Goal: Navigation & Orientation: Find specific page/section

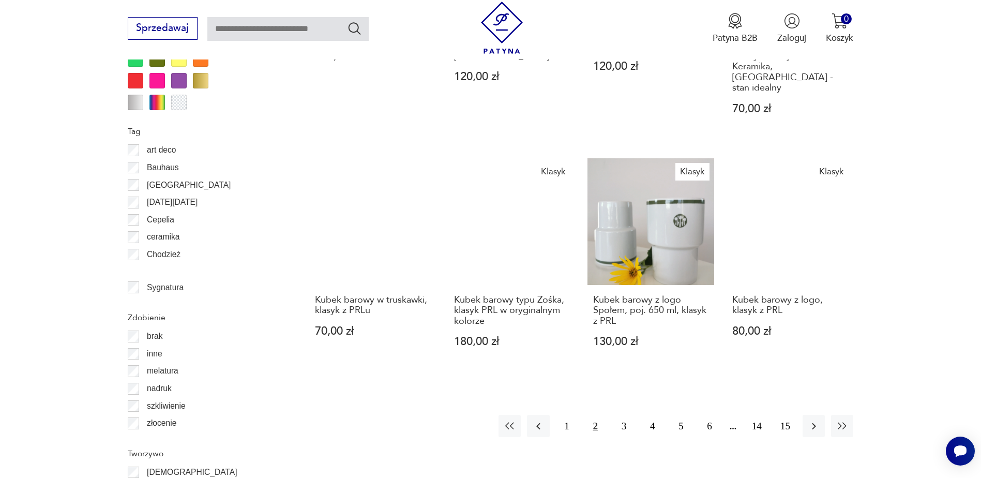
scroll to position [1171, 0]
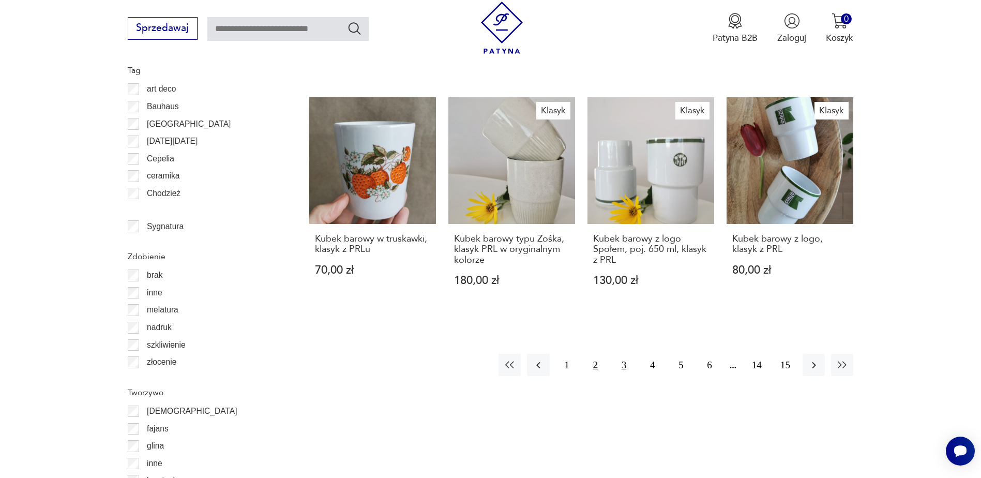
click at [623, 354] on button "3" at bounding box center [624, 365] width 22 height 22
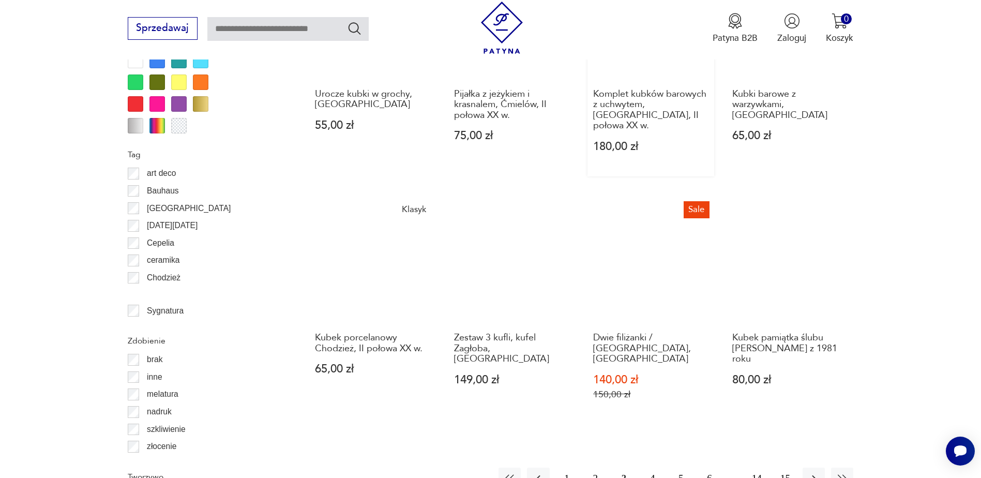
scroll to position [1171, 0]
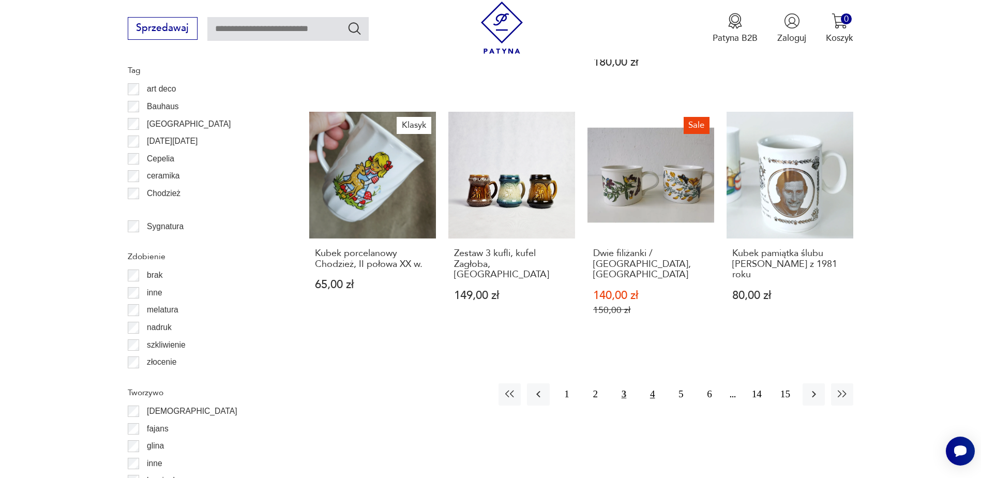
click at [650, 383] on button "4" at bounding box center [652, 394] width 22 height 22
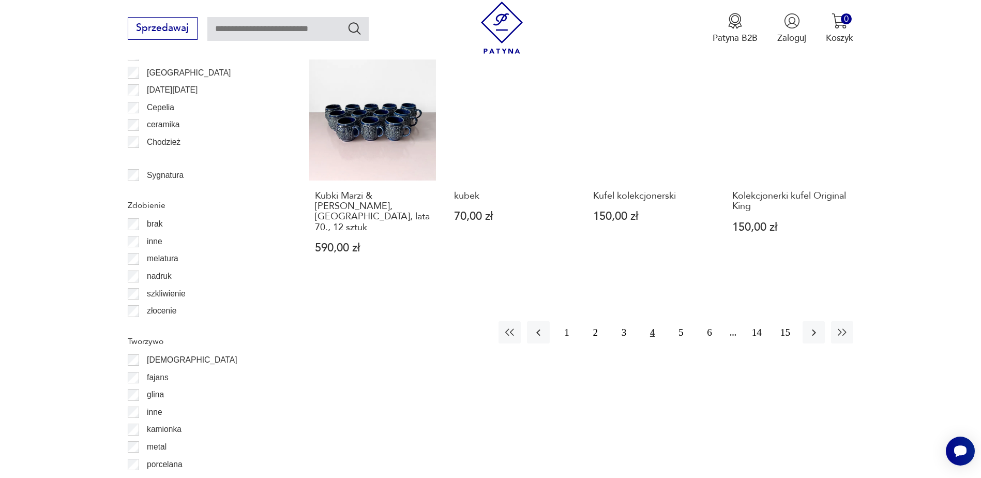
scroll to position [1223, 0]
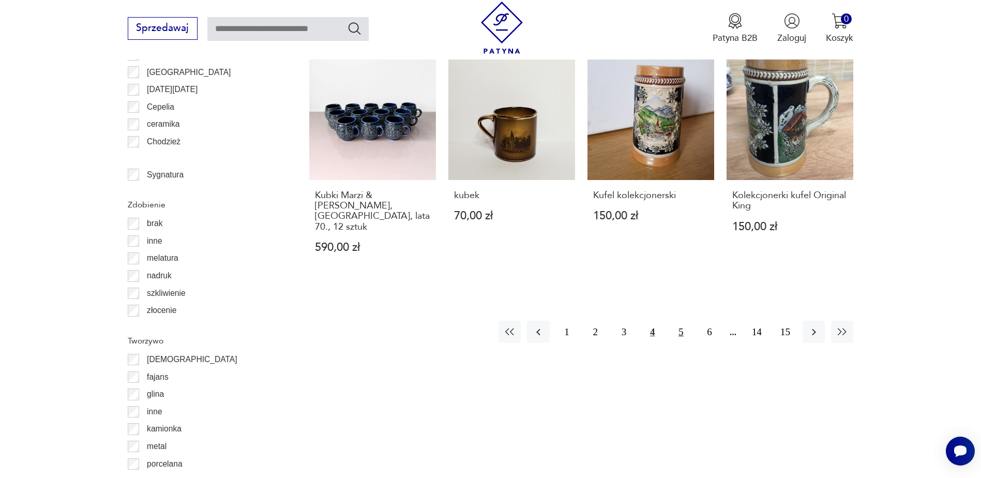
click at [683, 320] on button "5" at bounding box center [680, 331] width 22 height 22
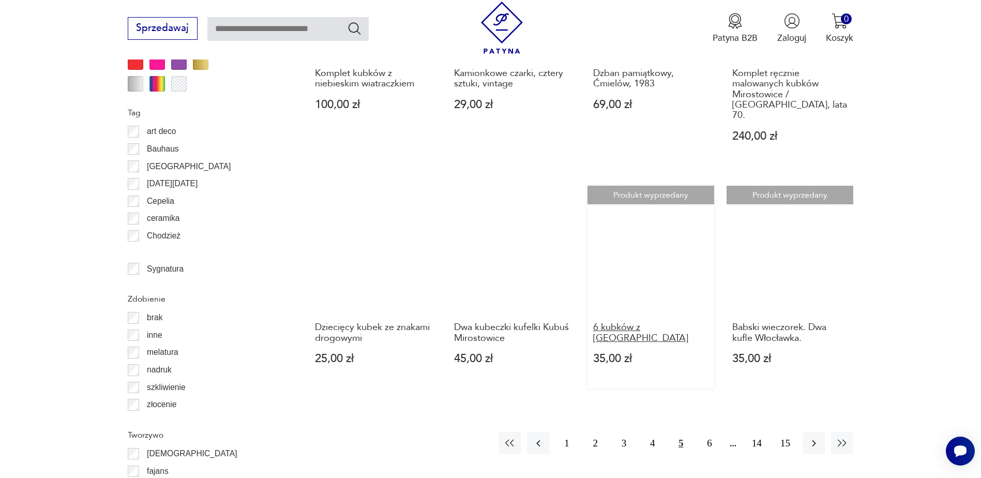
scroll to position [1171, 0]
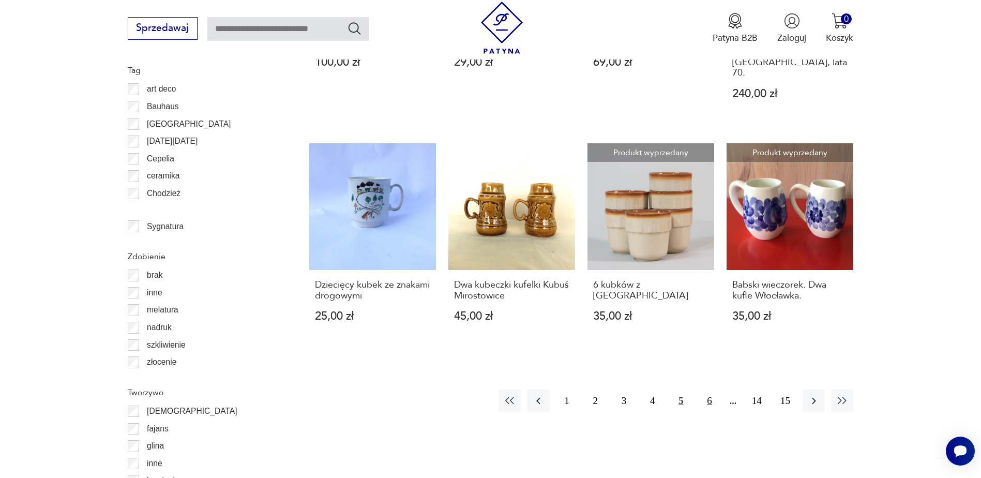
click at [713, 389] on button "6" at bounding box center [709, 400] width 22 height 22
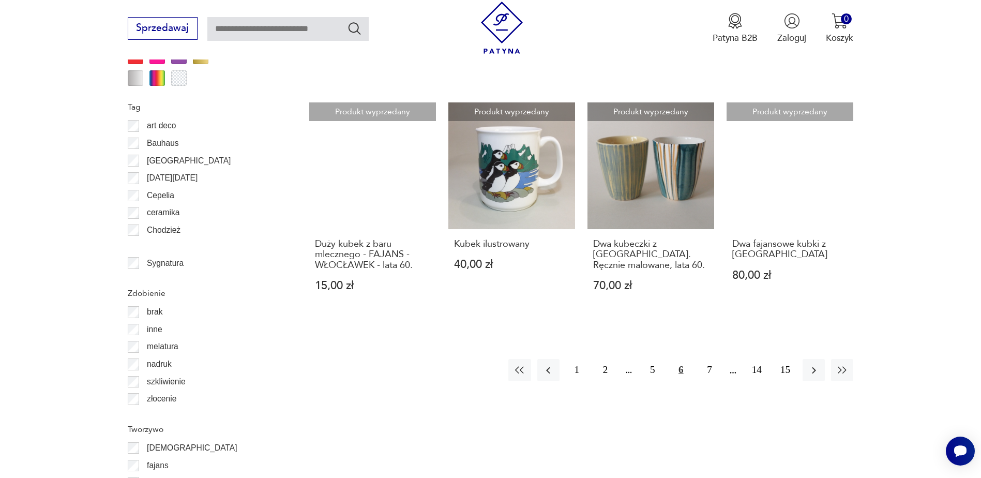
scroll to position [1171, 0]
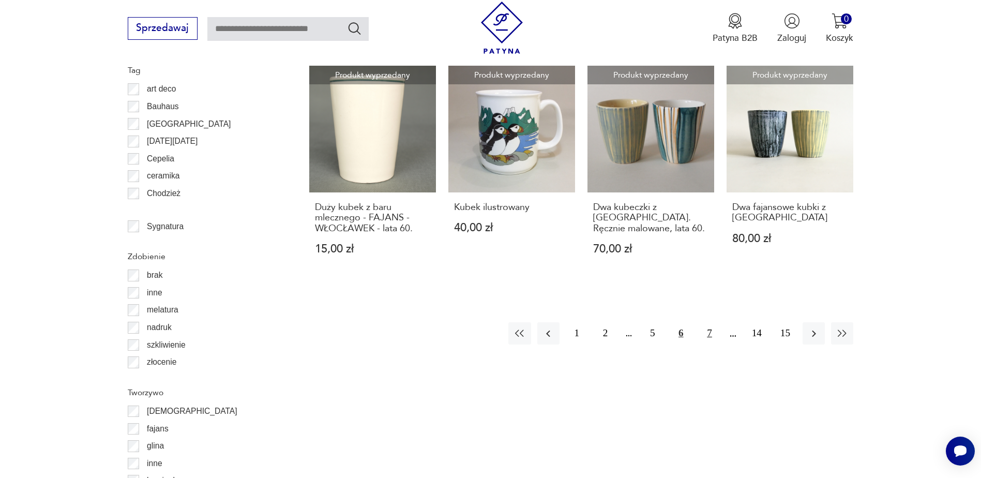
click at [713, 324] on button "7" at bounding box center [709, 333] width 22 height 22
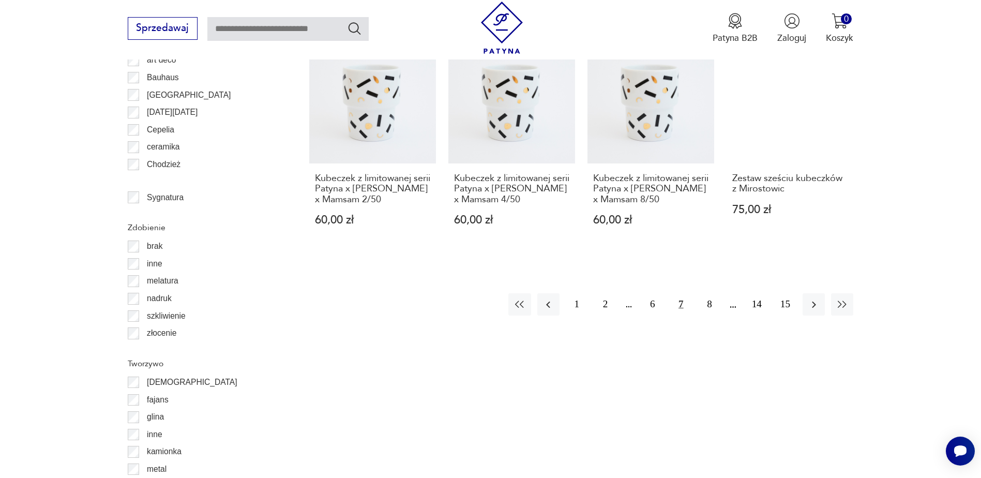
scroll to position [1223, 0]
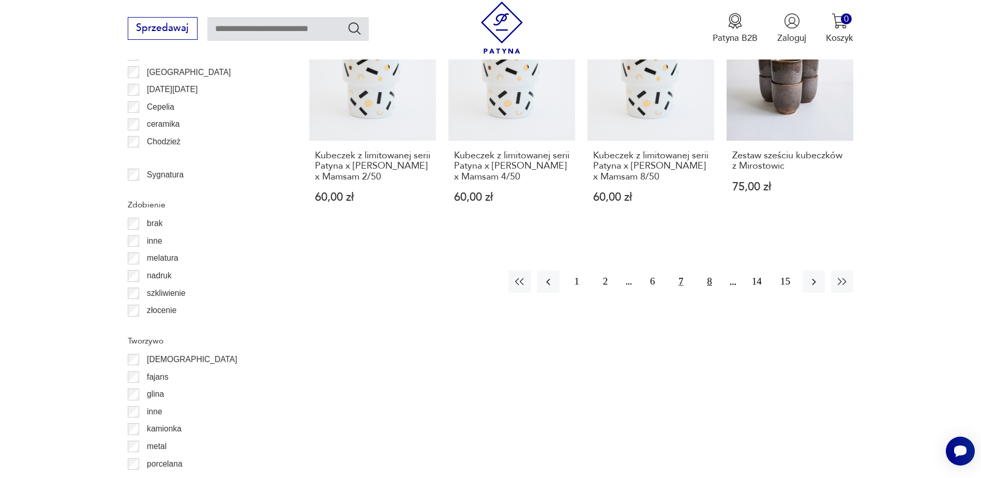
click at [710, 293] on button "8" at bounding box center [709, 281] width 22 height 22
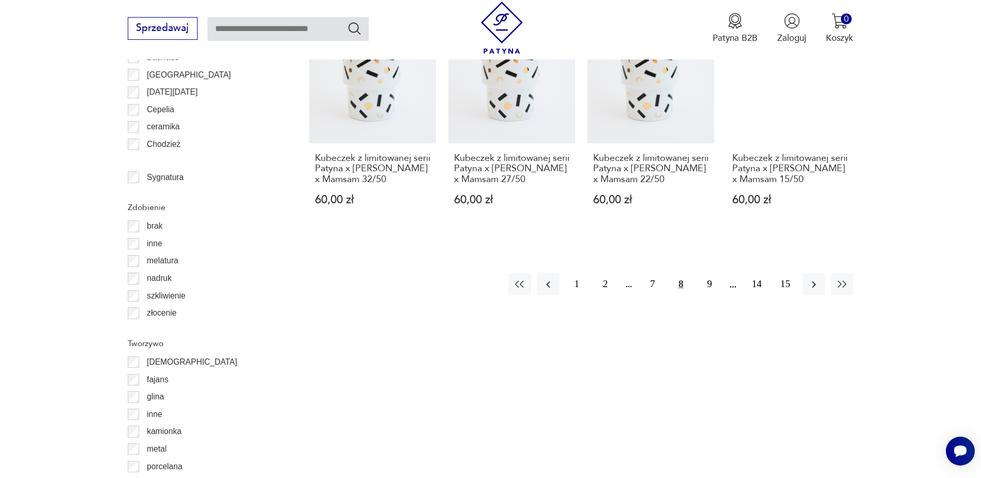
scroll to position [1223, 0]
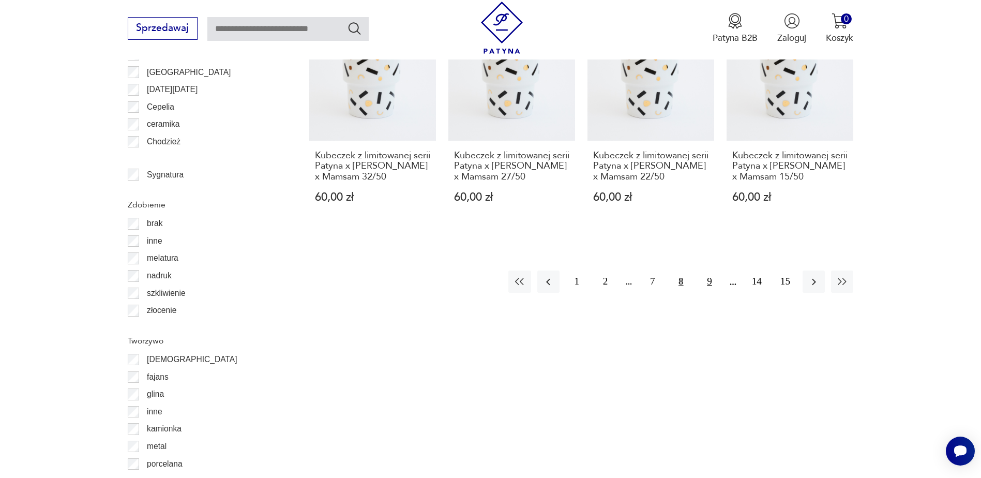
click at [712, 293] on button "9" at bounding box center [709, 281] width 22 height 22
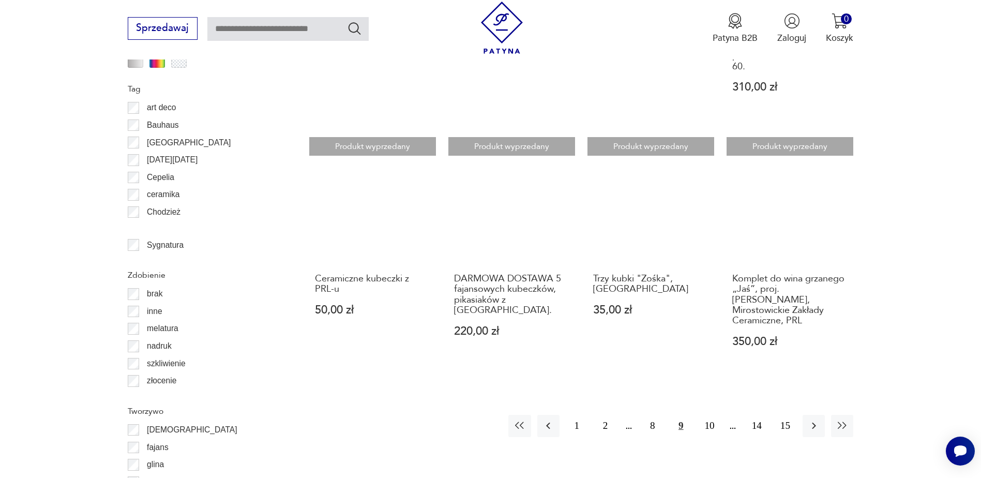
scroll to position [1171, 0]
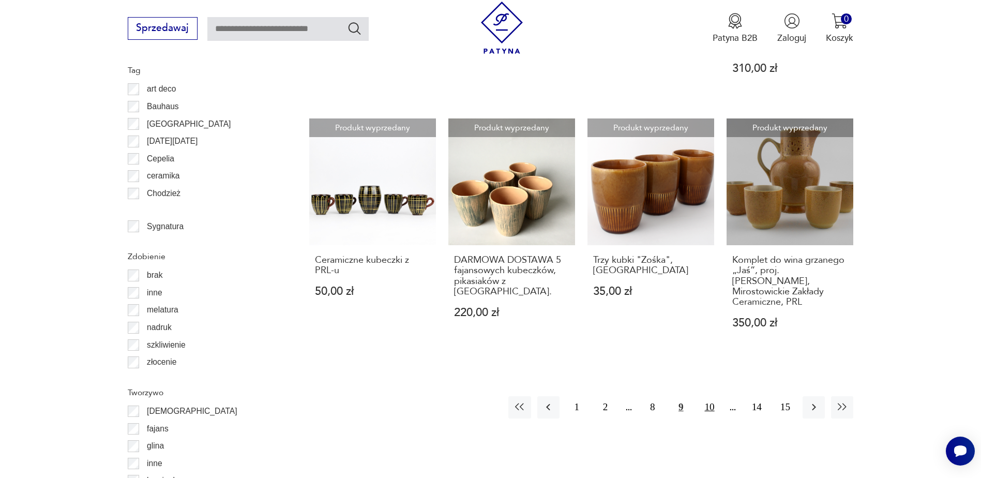
click at [709, 396] on button "10" at bounding box center [709, 407] width 22 height 22
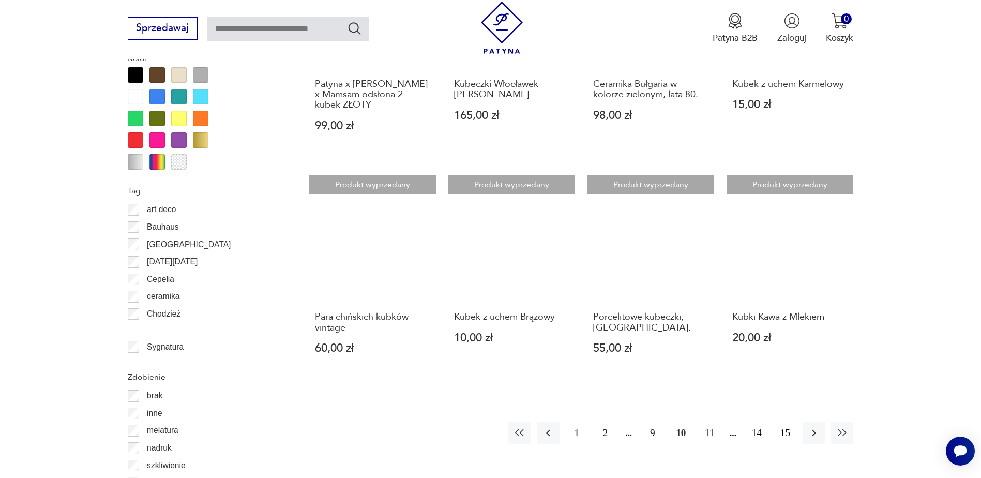
scroll to position [1171, 0]
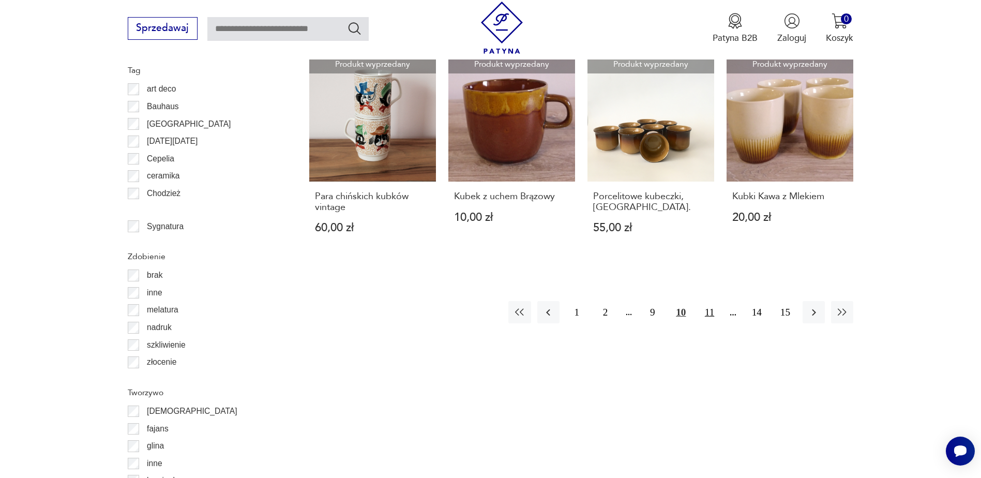
click at [710, 312] on button "11" at bounding box center [709, 312] width 22 height 22
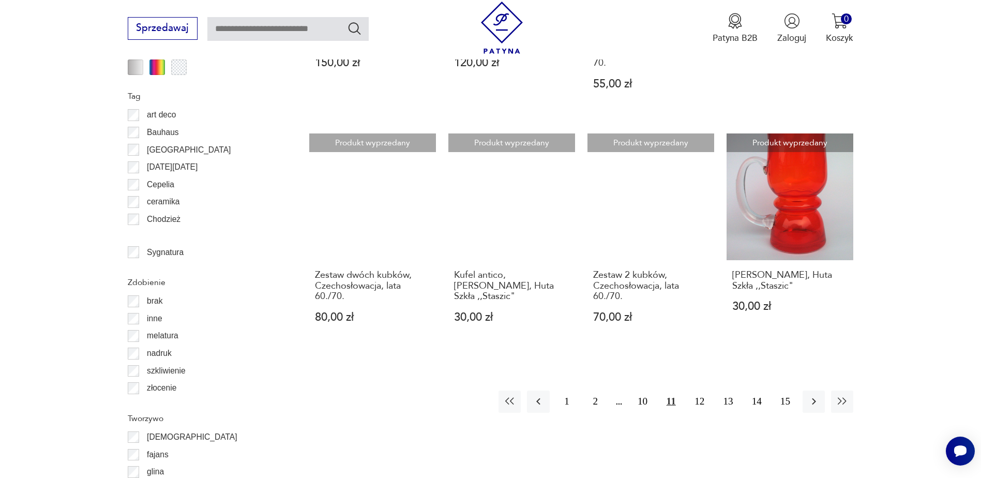
scroll to position [1171, 0]
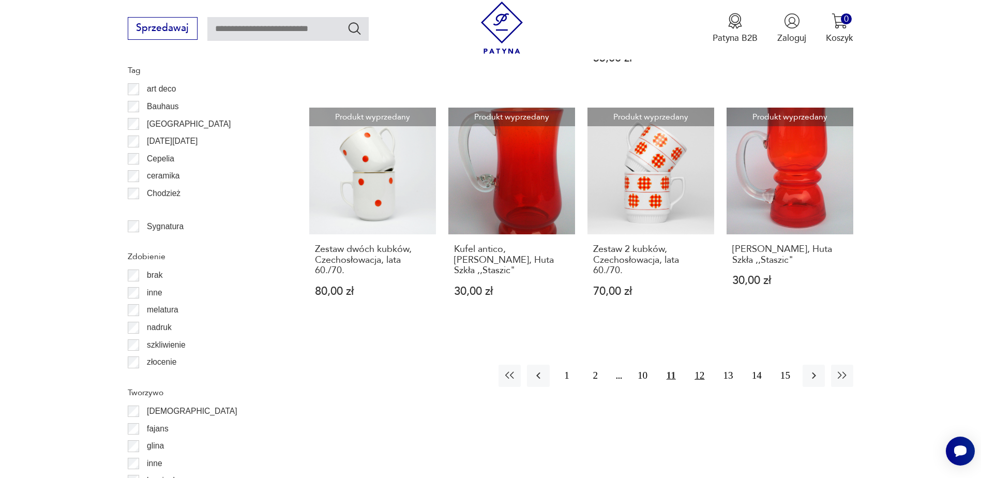
click at [700, 364] on button "12" at bounding box center [699, 375] width 22 height 22
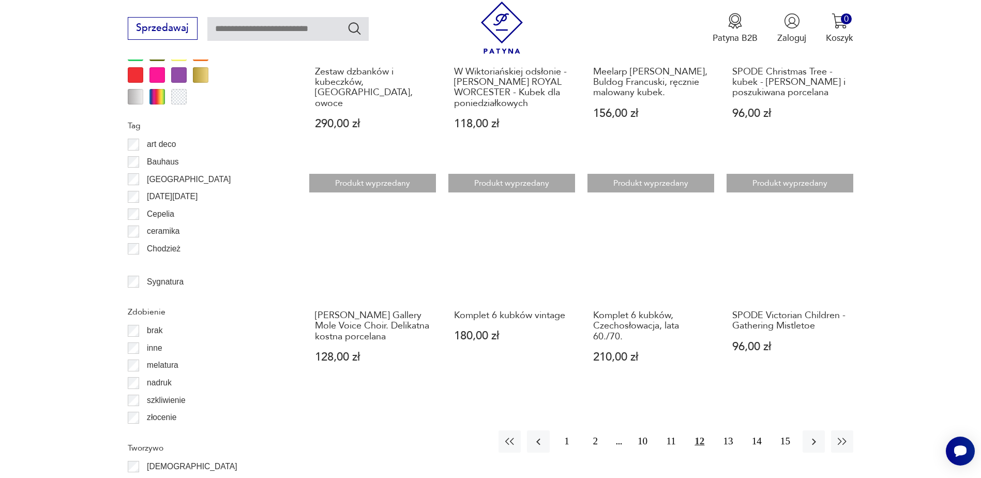
scroll to position [1120, 0]
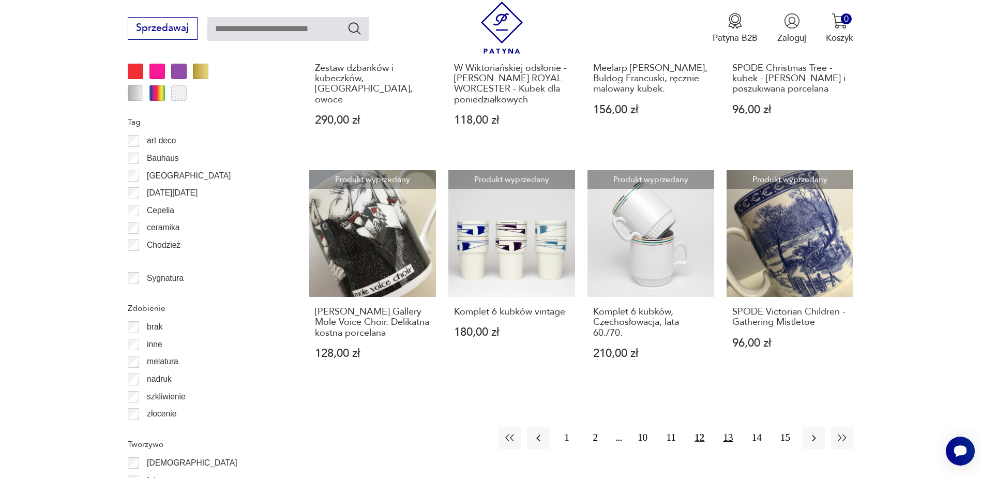
click at [728, 426] on button "13" at bounding box center [727, 437] width 22 height 22
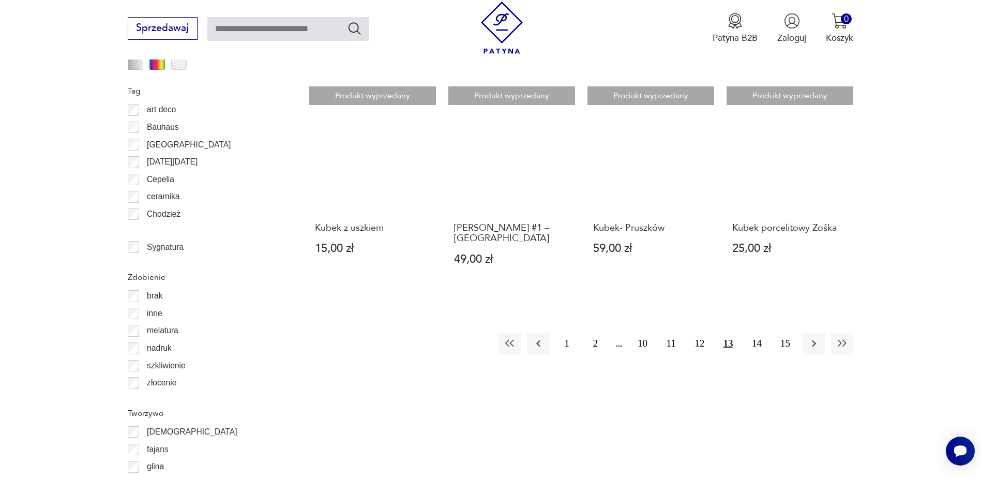
scroll to position [1171, 0]
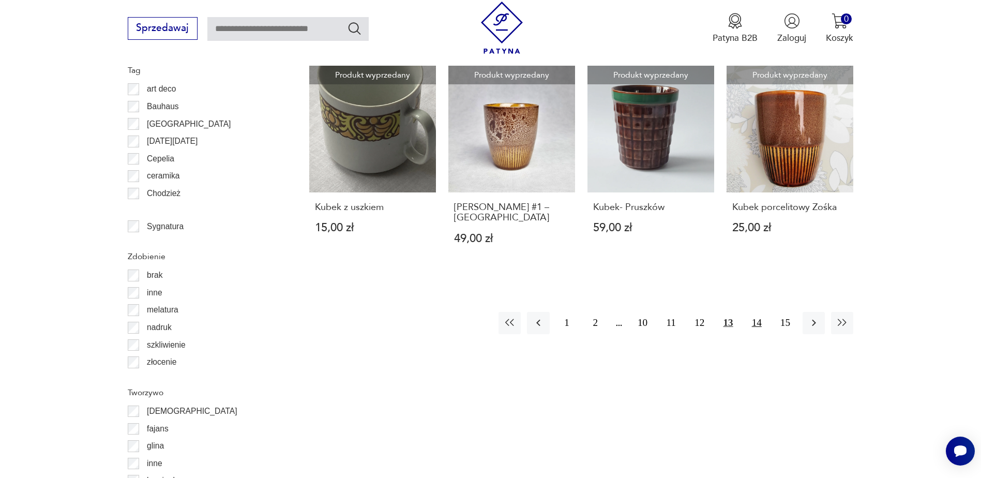
click at [752, 312] on button "14" at bounding box center [756, 323] width 22 height 22
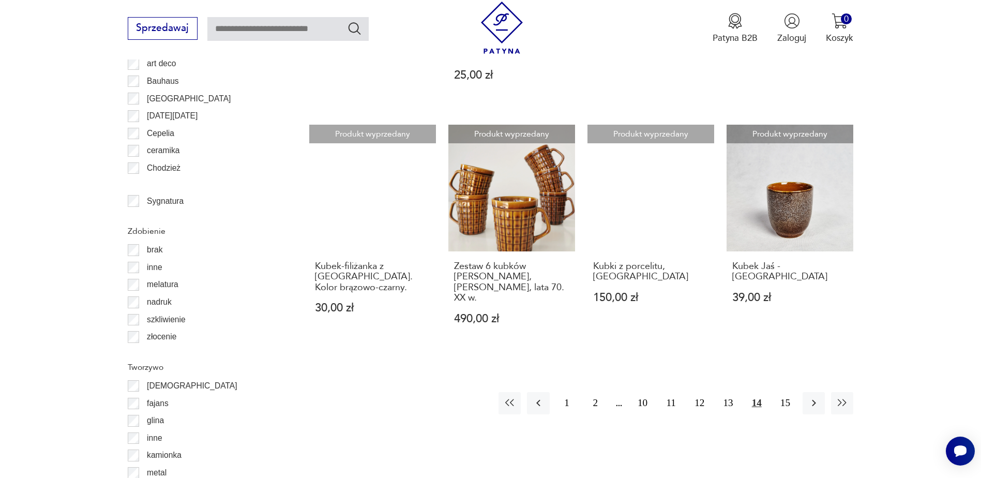
scroll to position [1223, 0]
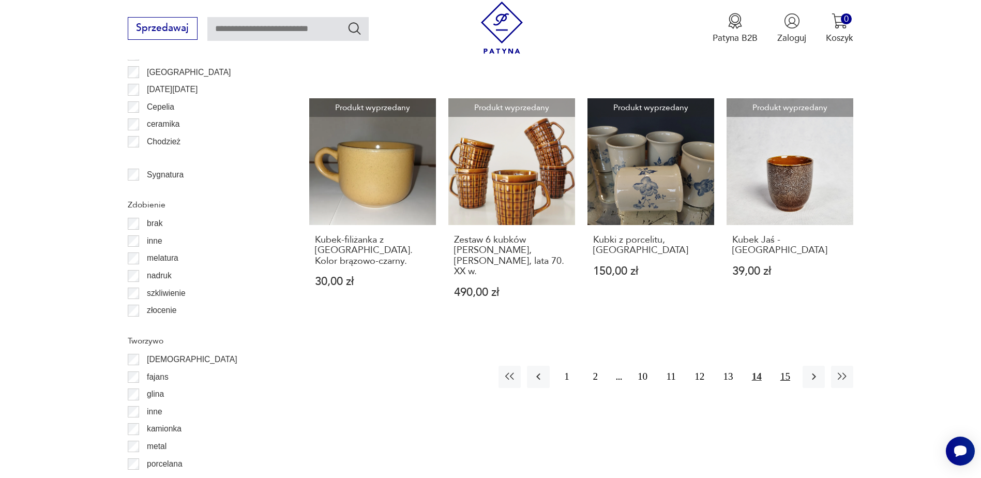
click at [784, 365] on button "15" at bounding box center [785, 376] width 22 height 22
